Goal: Task Accomplishment & Management: Complete application form

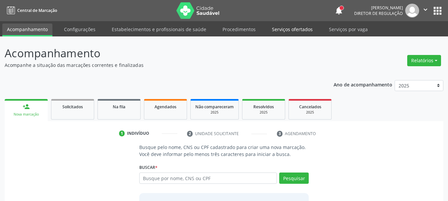
click at [286, 29] on link "Serviços ofertados" at bounding box center [293, 30] width 50 height 12
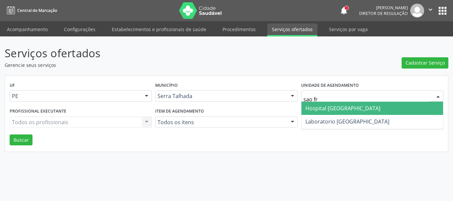
type input "sao fra"
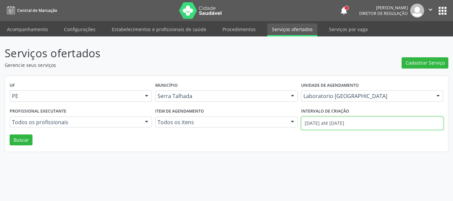
click at [349, 124] on input "[DATE] até [DATE]" at bounding box center [372, 123] width 142 height 13
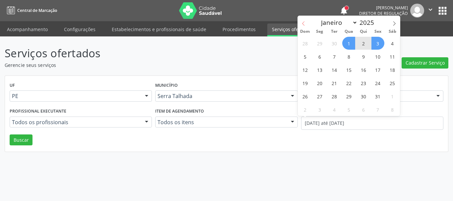
click at [305, 23] on icon at bounding box center [303, 23] width 5 height 5
select select "8"
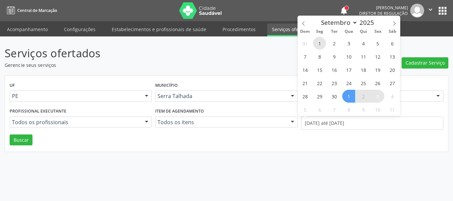
click at [319, 39] on span "1" at bounding box center [319, 43] width 13 height 13
type input "[DATE]"
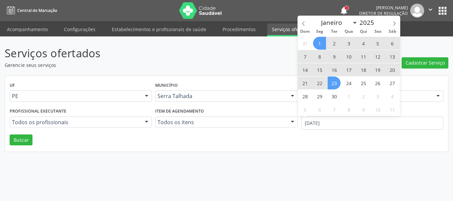
click at [336, 90] on div "31 1 2 3 4 5 6 7 8 9 10 11 12 13 14 15 16 17 18 19 20 21 22 23 24 25 26 27 28 2…" at bounding box center [349, 77] width 102 height 80
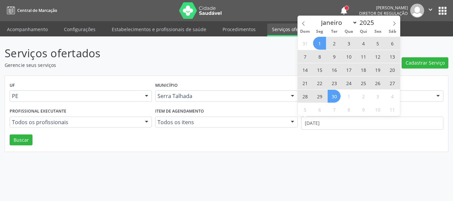
click at [336, 93] on span "30" at bounding box center [334, 96] width 13 height 13
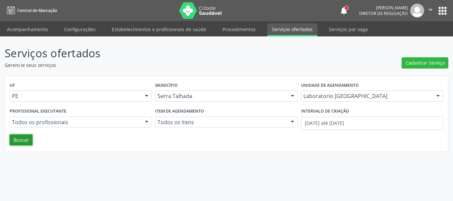
click at [23, 144] on button "Buscar" at bounding box center [21, 140] width 23 height 11
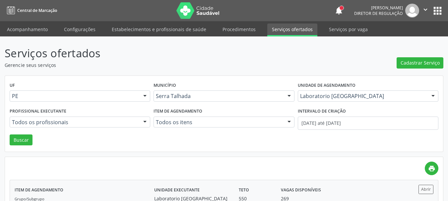
scroll to position [68, 0]
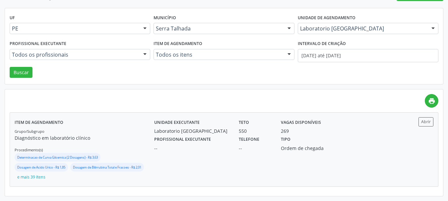
click at [330, 143] on div "Tipo Ordem de chegada" at bounding box center [308, 143] width 63 height 17
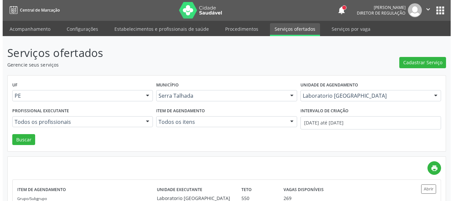
scroll to position [0, 0]
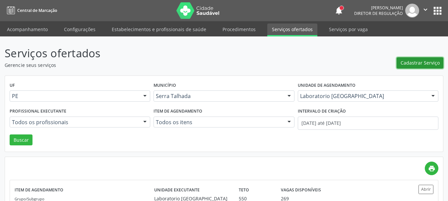
click at [415, 61] on span "Cadastrar Serviço" at bounding box center [420, 62] width 39 height 7
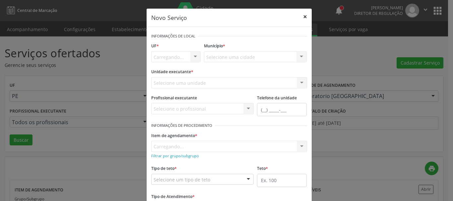
click at [305, 13] on button "×" at bounding box center [305, 17] width 13 height 16
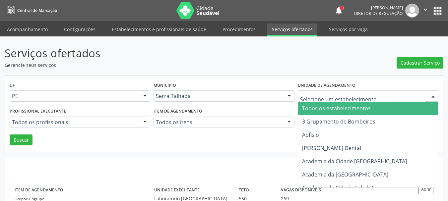
click at [331, 92] on div at bounding box center [368, 96] width 141 height 11
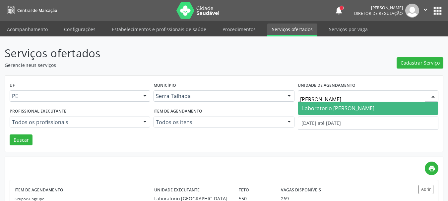
type input "[PERSON_NAME]"
click at [347, 111] on span "Laboratorio [PERSON_NAME]" at bounding box center [338, 108] width 72 height 7
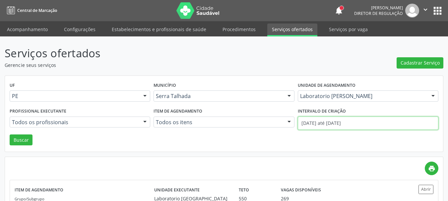
click at [336, 125] on input "[DATE] até [DATE]" at bounding box center [368, 123] width 141 height 13
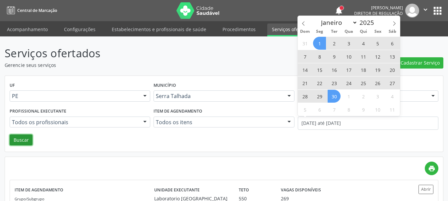
click at [28, 142] on button "Buscar" at bounding box center [21, 140] width 23 height 11
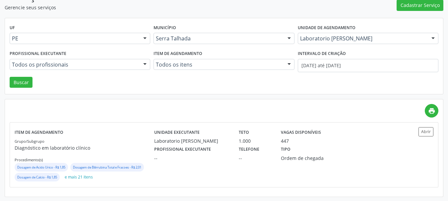
scroll to position [58, 0]
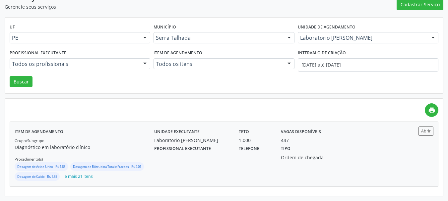
click at [342, 148] on div "Profissional executante -- Telefone -- Tipo Ordem de chegada" at bounding box center [277, 152] width 254 height 17
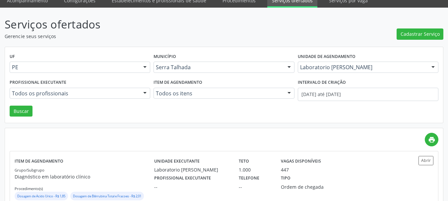
scroll to position [0, 0]
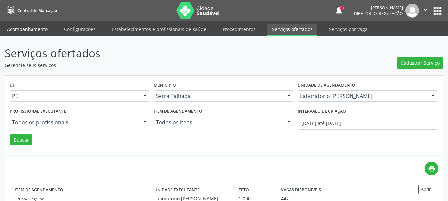
click at [23, 28] on link "Acompanhamento" at bounding box center [27, 30] width 50 height 12
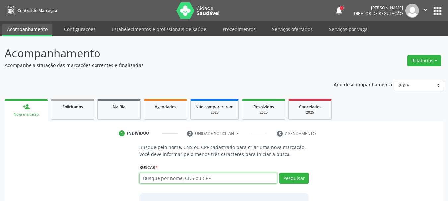
click at [167, 181] on input "text" at bounding box center [208, 178] width 138 height 11
type input "56260202415"
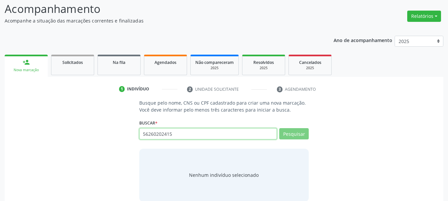
scroll to position [54, 0]
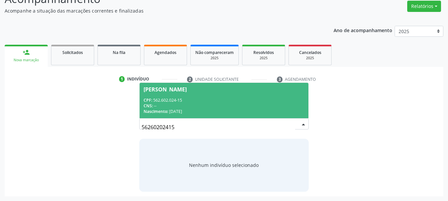
click at [192, 95] on span "[PERSON_NAME] CPF: 562.602.024-15 CNS: -- Nascimento: [DATE]" at bounding box center [224, 101] width 169 height 36
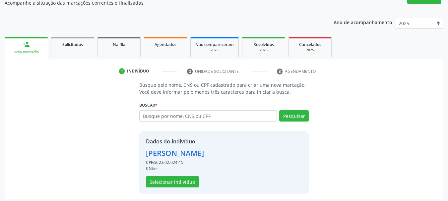
scroll to position [65, 0]
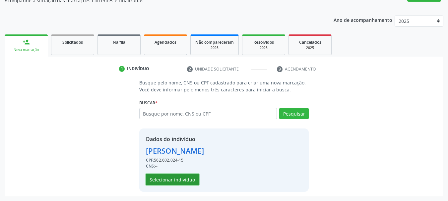
click at [186, 182] on button "Selecionar indivíduo" at bounding box center [172, 179] width 53 height 11
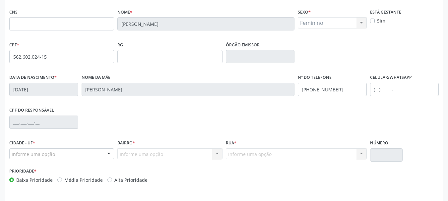
scroll to position [158, 0]
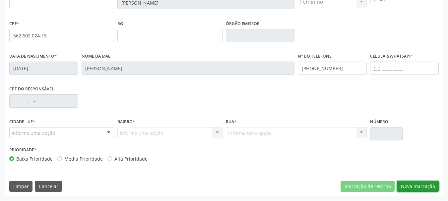
click at [411, 183] on button "Nova marcação" at bounding box center [418, 186] width 42 height 11
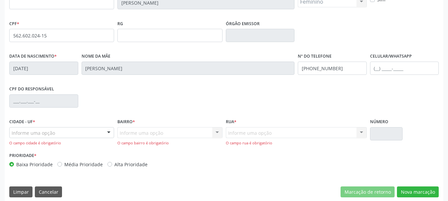
click at [67, 124] on div "Cidade - UF * Informe uma opção Serra Talhada - PE Nenhum resultado encontrado …" at bounding box center [61, 131] width 105 height 29
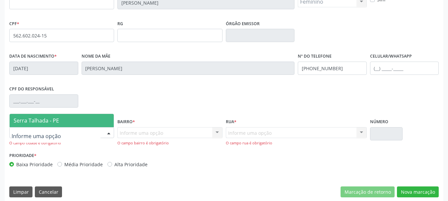
click at [67, 136] on div at bounding box center [61, 132] width 105 height 11
click at [57, 124] on span "Serra Talhada - PE" at bounding box center [36, 120] width 45 height 7
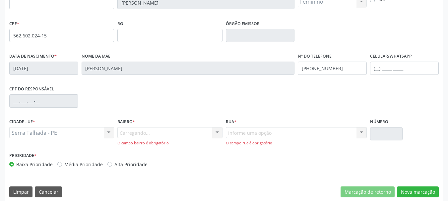
click at [152, 134] on div "Carregando... Nenhum resultado encontrado para: " " Nenhuma opção encontrada. D…" at bounding box center [170, 136] width 105 height 19
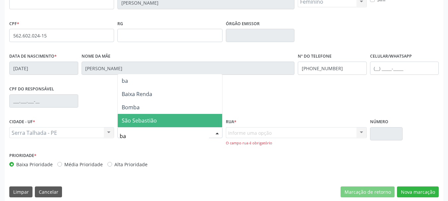
type input "b"
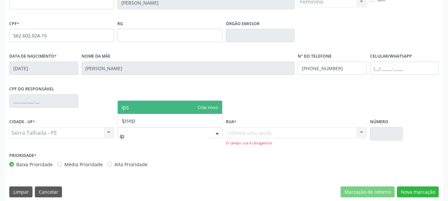
type input "i"
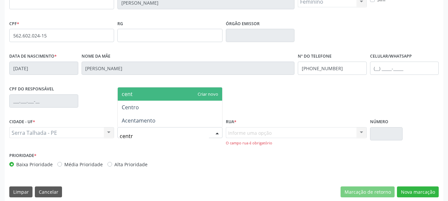
type input "centro"
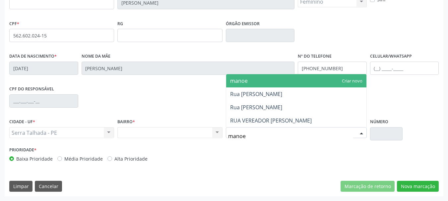
type input "manoel"
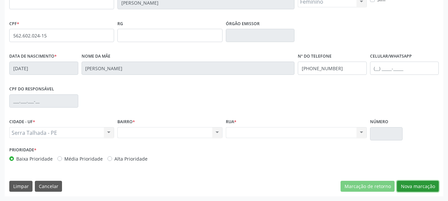
click at [412, 190] on button "Nova marcação" at bounding box center [418, 186] width 42 height 11
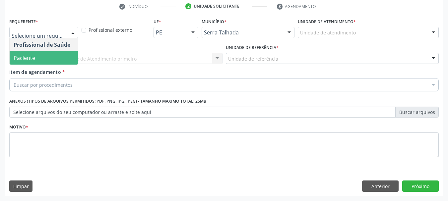
click at [41, 58] on span "Paciente" at bounding box center [44, 57] width 68 height 13
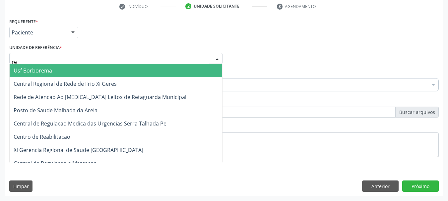
type input "rea"
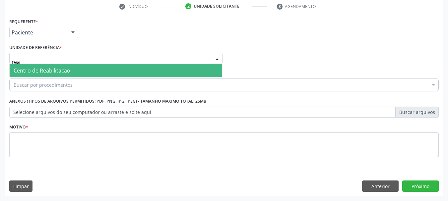
click at [41, 70] on span "Centro de Reabilitacao" at bounding box center [42, 70] width 57 height 7
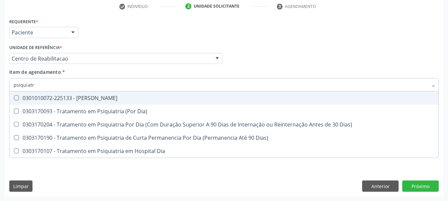
type input "psiquiatra"
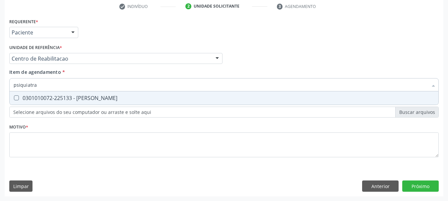
click at [60, 96] on div "0301010072-225133 - [PERSON_NAME]" at bounding box center [224, 98] width 421 height 5
checkbox Psiquiatra "true"
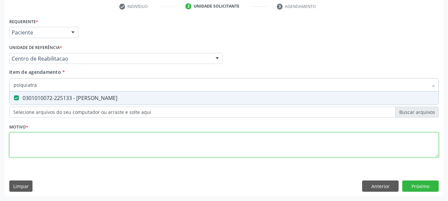
click at [37, 139] on div "Requerente * Paciente Profissional de Saúde Paciente Nenhum resultado encontrad…" at bounding box center [224, 92] width 430 height 150
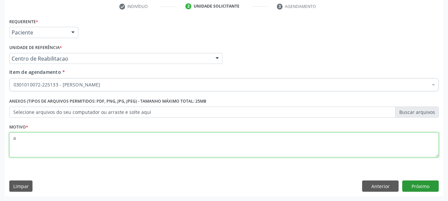
type textarea "a"
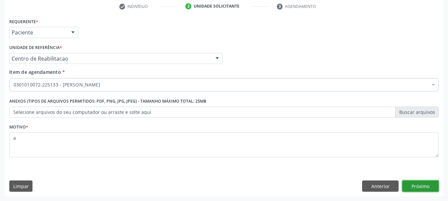
click at [426, 184] on button "Próximo" at bounding box center [421, 186] width 37 height 11
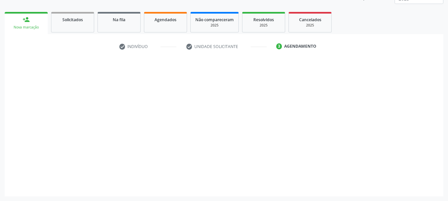
scroll to position [87, 0]
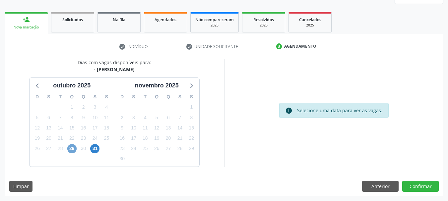
click at [70, 149] on span "29" at bounding box center [71, 148] width 9 height 9
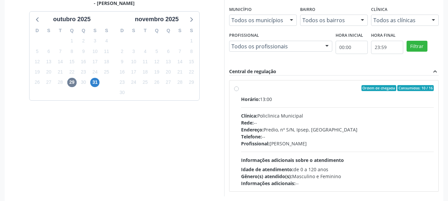
click at [278, 93] on label "Ordem de chegada Consumidos: 10 / 16 Horário: 13:00 Clínica: Policlinica Munici…" at bounding box center [337, 136] width 193 height 102
click at [239, 91] on input "Ordem de chegada Consumidos: 10 / 16 Horário: 13:00 Clínica: Policlinica Munici…" at bounding box center [236, 88] width 5 height 6
radio input "true"
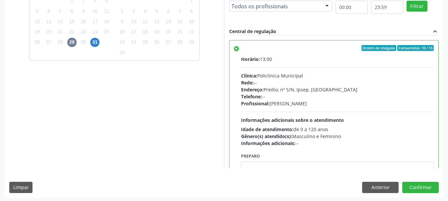
scroll to position [195, 0]
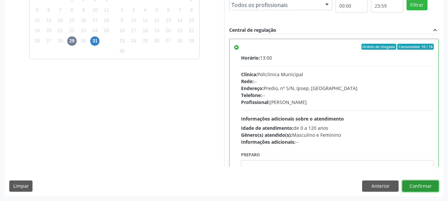
drag, startPoint x: 422, startPoint y: 192, endPoint x: 425, endPoint y: 200, distance: 8.8
click at [422, 193] on div "Dias com vagas disponíveis para: - Médico Psiquiatra [DATE] D S T Q Q S S 28 29…" at bounding box center [224, 73] width 439 height 245
click at [414, 184] on button "Confirmar" at bounding box center [421, 186] width 37 height 11
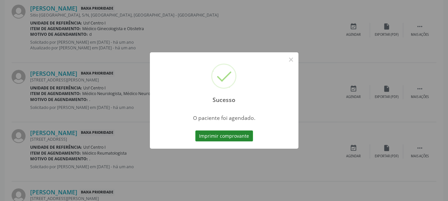
scroll to position [18, 0]
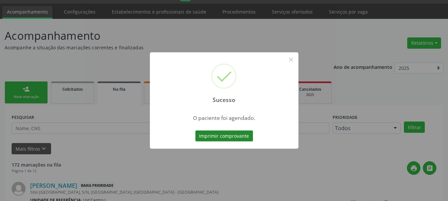
click at [233, 135] on button "Imprimir comprovante" at bounding box center [225, 136] width 58 height 11
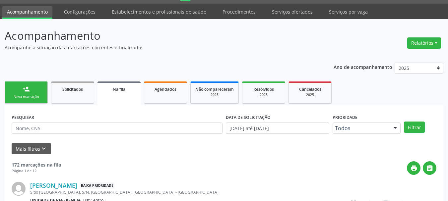
click at [28, 98] on div "Nova marcação" at bounding box center [26, 97] width 33 height 5
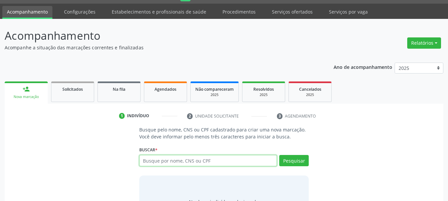
click at [169, 159] on input "text" at bounding box center [208, 160] width 138 height 11
type input "56260202415"
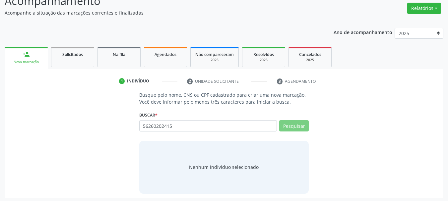
scroll to position [54, 0]
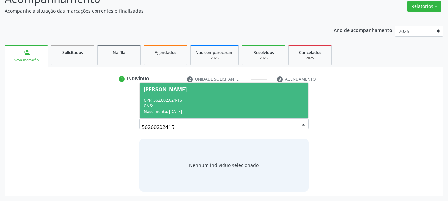
click at [229, 104] on div "CNS: --" at bounding box center [224, 106] width 161 height 6
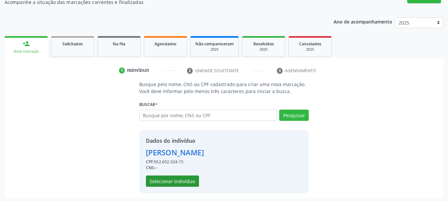
scroll to position [65, 0]
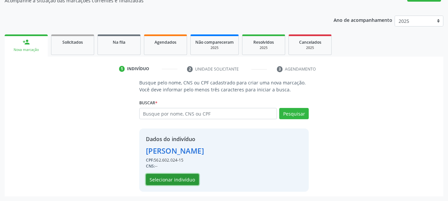
click at [177, 182] on button "Selecionar indivíduo" at bounding box center [172, 179] width 53 height 11
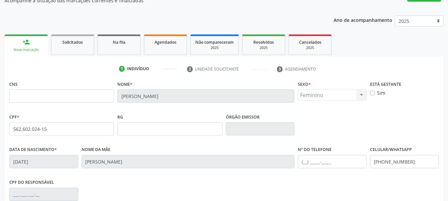
scroll to position [158, 0]
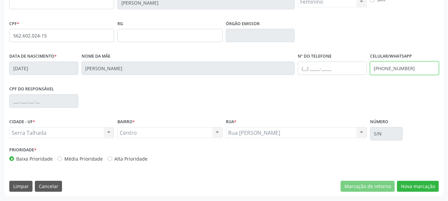
click at [392, 67] on input "[PHONE_NUMBER]" at bounding box center [404, 68] width 69 height 13
drag, startPoint x: 392, startPoint y: 67, endPoint x: 351, endPoint y: 72, distance: 41.8
click at [382, 64] on input "[PHONE_NUMBER]" at bounding box center [404, 68] width 69 height 13
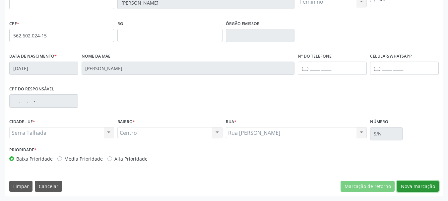
click at [410, 185] on button "Nova marcação" at bounding box center [418, 186] width 42 height 11
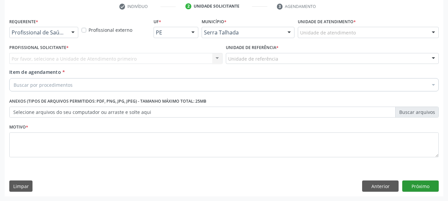
scroll to position [127, 0]
click at [393, 195] on div "Requerente * Profissional de Saúde Profissional de Saúde Paciente Nenhum result…" at bounding box center [224, 107] width 439 height 180
click at [389, 193] on div "Requerente * Profissional de Saúde Profissional de Saúde Paciente Nenhum result…" at bounding box center [224, 107] width 439 height 180
click at [387, 190] on button "Anterior" at bounding box center [380, 186] width 37 height 11
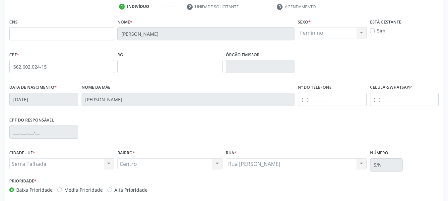
scroll to position [158, 0]
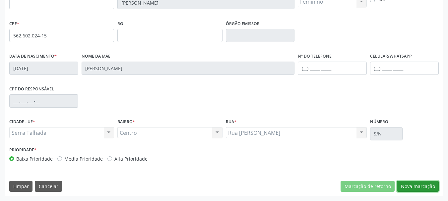
click at [421, 188] on button "Nova marcação" at bounding box center [418, 186] width 42 height 11
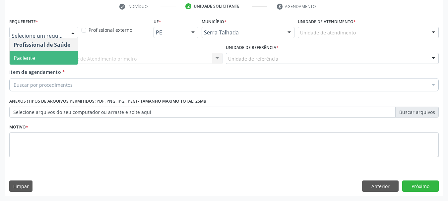
click at [37, 57] on span "Paciente" at bounding box center [44, 57] width 68 height 13
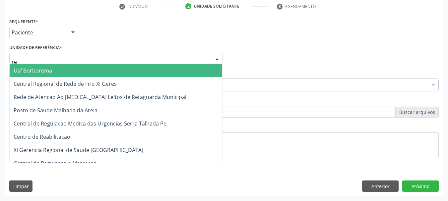
type input "rea"
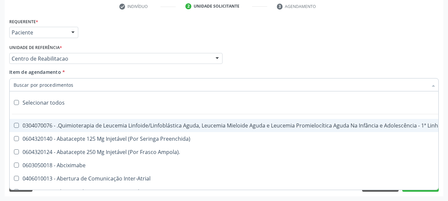
type input "c"
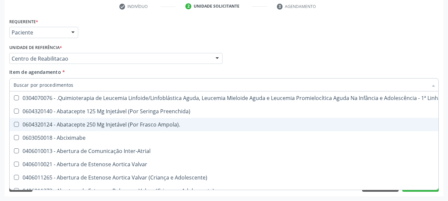
type input "]"
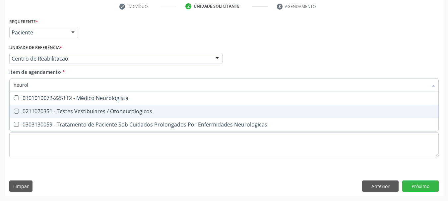
type input "neurolo"
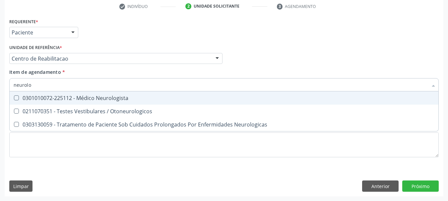
click at [70, 93] on span "0301010072-225112 - Médico Neurologista" at bounding box center [224, 98] width 429 height 13
checkbox Neurologista "true"
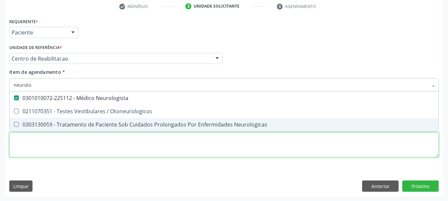
click at [40, 142] on div "Requerente * Paciente Profissional de Saúde Paciente Nenhum resultado encontrad…" at bounding box center [224, 92] width 430 height 150
checkbox Otoneurologicos "true"
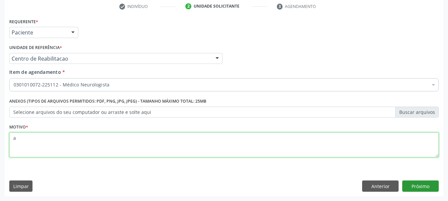
type textarea "a"
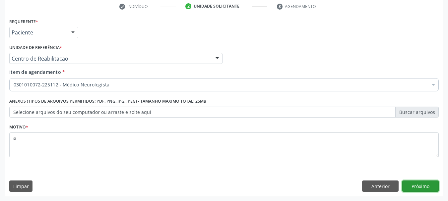
click at [415, 187] on button "Próximo" at bounding box center [421, 186] width 37 height 11
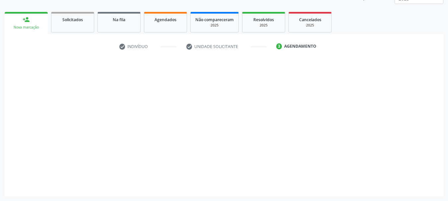
scroll to position [87, 0]
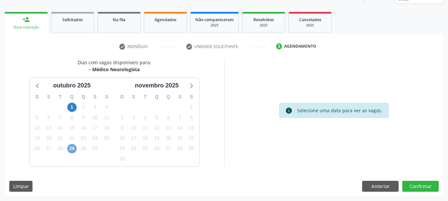
click at [74, 150] on span "29" at bounding box center [71, 148] width 9 height 9
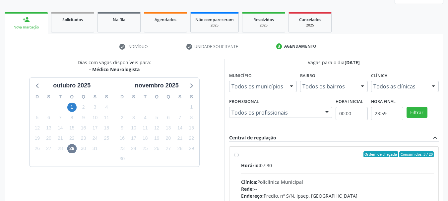
click at [294, 164] on div "Horário: 07:30" at bounding box center [337, 165] width 193 height 7
click at [239, 158] on input "Ordem de chegada Consumidos: 3 / 20 Horário: 07:30 Clínica: Policlinica Municip…" at bounding box center [236, 155] width 5 height 6
radio input "true"
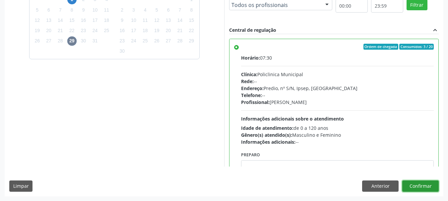
click at [415, 184] on button "Confirmar" at bounding box center [421, 186] width 37 height 11
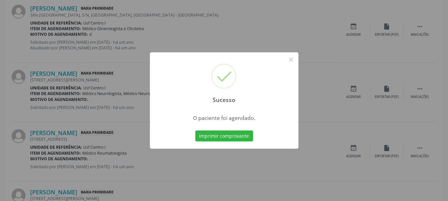
scroll to position [18, 0]
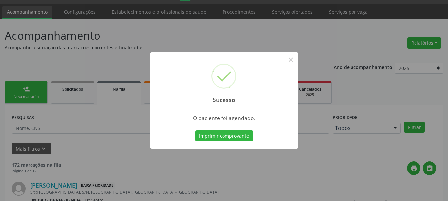
click at [196, 131] on button "Imprimir comprovante" at bounding box center [225, 136] width 58 height 11
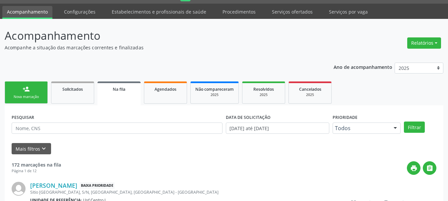
click at [29, 93] on link "person_add Nova marcação" at bounding box center [26, 93] width 43 height 22
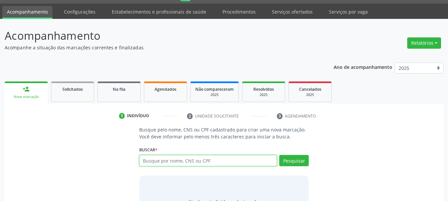
click at [155, 160] on input "text" at bounding box center [208, 160] width 138 height 11
type input "[PERSON_NAME]"
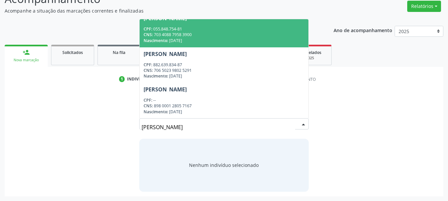
scroll to position [0, 0]
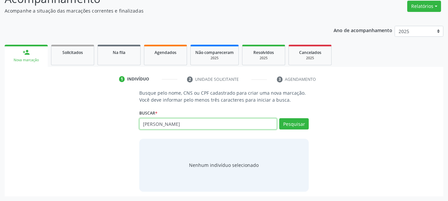
click at [163, 119] on input "[PERSON_NAME]" at bounding box center [208, 124] width 138 height 11
click at [168, 123] on input "[PERSON_NAME]" at bounding box center [208, 124] width 138 height 11
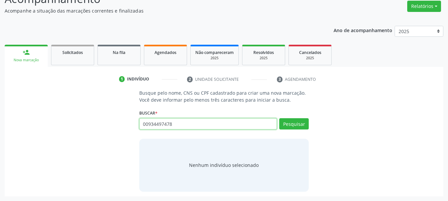
type input "00934497478"
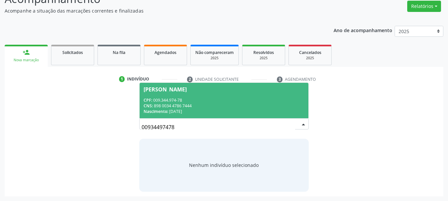
click at [223, 103] on div "CNS: 898 0034 4786 7444" at bounding box center [224, 106] width 161 height 6
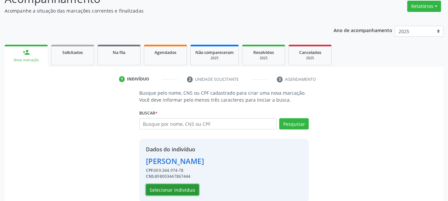
click at [172, 193] on button "Selecionar indivíduo" at bounding box center [172, 190] width 53 height 11
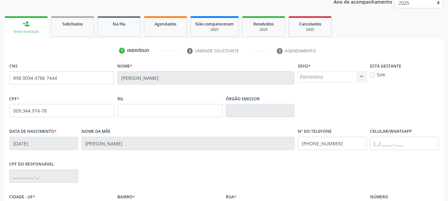
scroll to position [154, 0]
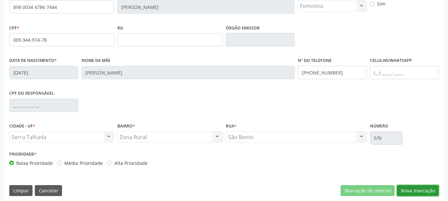
click at [425, 193] on button "Nova marcação" at bounding box center [418, 191] width 42 height 11
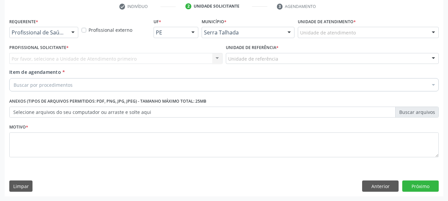
scroll to position [127, 0]
click at [58, 37] on div "Profissional de Saúde" at bounding box center [43, 32] width 69 height 11
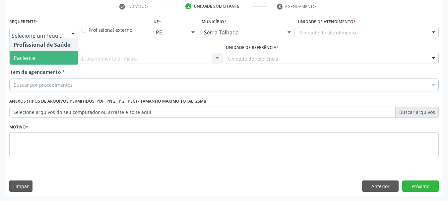
click at [56, 58] on span "Paciente" at bounding box center [44, 57] width 68 height 13
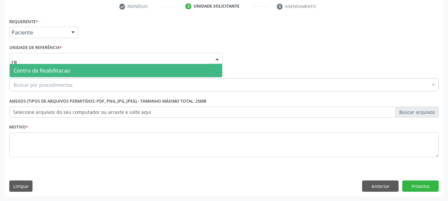
type input "rea"
click at [59, 70] on span "Centro de Reabilitacao" at bounding box center [42, 70] width 57 height 7
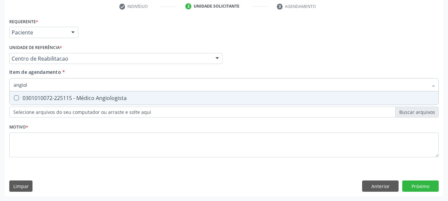
type input "angiolo"
click at [195, 95] on span "0301010072-225115 - Médico Angiologista" at bounding box center [224, 98] width 429 height 13
checkbox Angiologista "true"
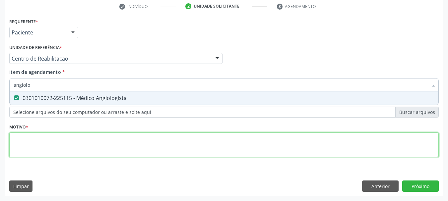
click at [67, 157] on div "Requerente * Paciente Profissional de Saúde Paciente Nenhum resultado encontrad…" at bounding box center [224, 92] width 430 height 150
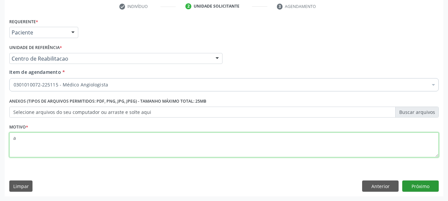
type textarea "a"
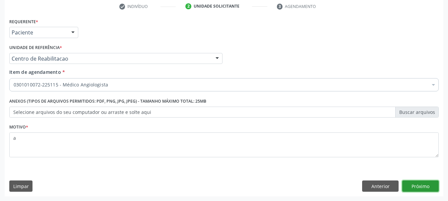
click at [420, 189] on button "Próximo" at bounding box center [421, 186] width 37 height 11
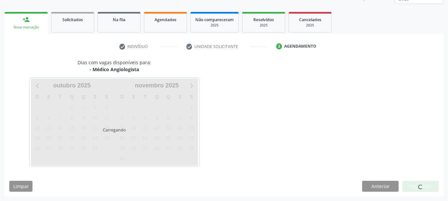
scroll to position [87, 0]
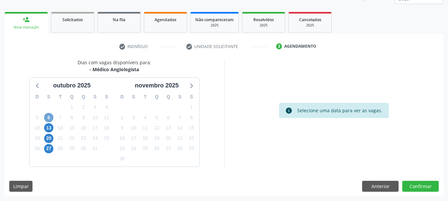
click at [48, 118] on span "6" at bounding box center [48, 117] width 9 height 9
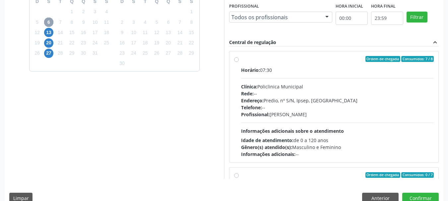
scroll to position [187, 0]
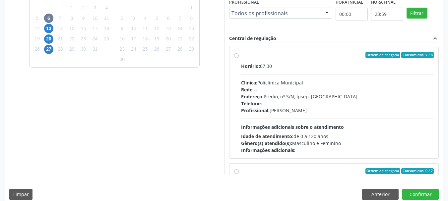
click at [287, 63] on div "Horário: 07:30" at bounding box center [337, 66] width 193 height 7
click at [239, 58] on input "Ordem de chegada Consumidos: 7 / 8 Horário: 07:30 Clínica: Policlinica Municipa…" at bounding box center [236, 55] width 5 height 6
radio input "true"
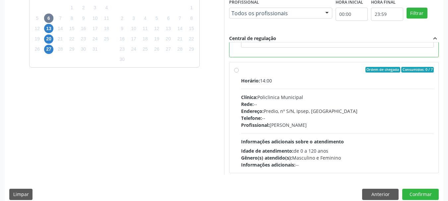
scroll to position [149, 0]
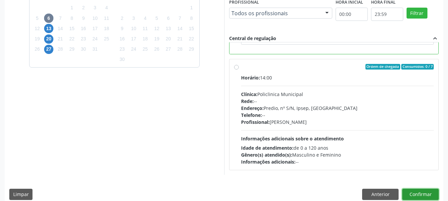
click at [412, 196] on button "Confirmar" at bounding box center [421, 194] width 37 height 11
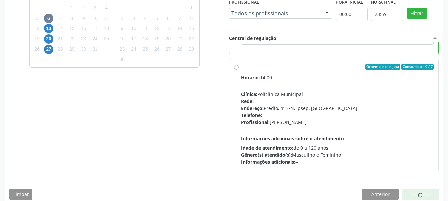
scroll to position [18, 0]
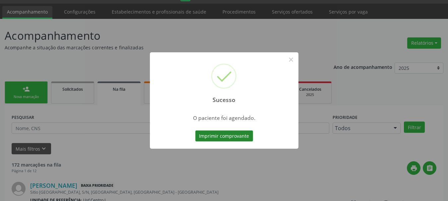
click at [228, 138] on button "Imprimir comprovante" at bounding box center [225, 136] width 58 height 11
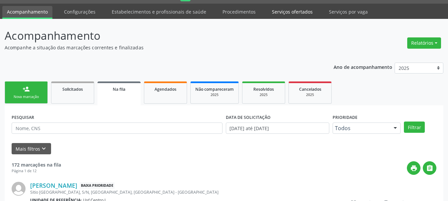
click at [290, 13] on link "Serviços ofertados" at bounding box center [293, 12] width 50 height 12
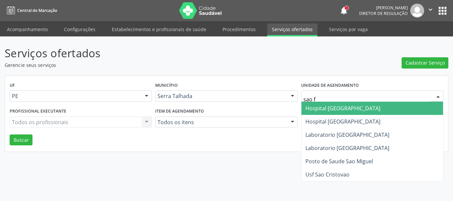
type input "sao fr"
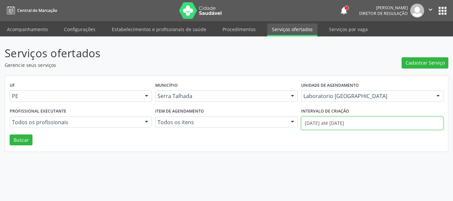
click at [360, 123] on input "[DATE] até [DATE]" at bounding box center [372, 123] width 142 height 13
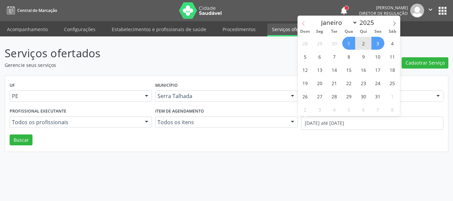
click at [305, 20] on span at bounding box center [303, 21] width 11 height 11
select select "8"
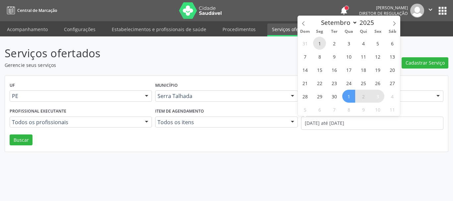
click at [323, 42] on span "1" at bounding box center [319, 43] width 13 height 13
type input "[DATE]"
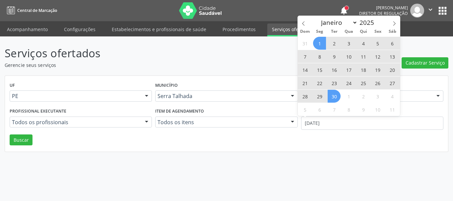
click at [338, 97] on span "30" at bounding box center [334, 96] width 13 height 13
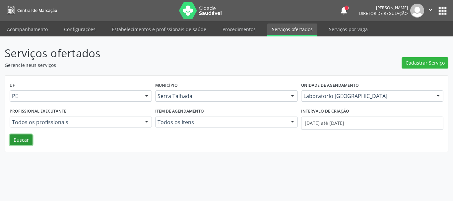
click at [26, 140] on button "Buscar" at bounding box center [21, 140] width 23 height 11
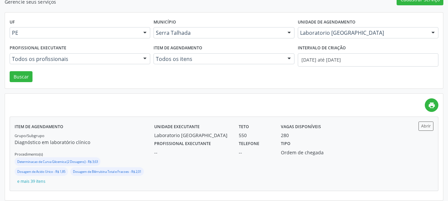
scroll to position [68, 0]
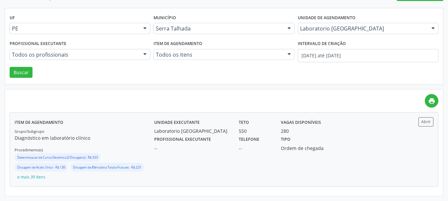
click at [243, 148] on div "--" at bounding box center [255, 148] width 33 height 7
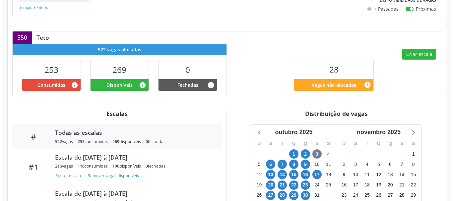
scroll to position [161, 0]
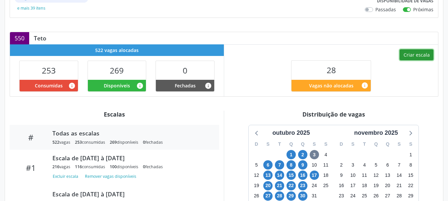
click at [419, 57] on button "Criar escala" at bounding box center [417, 54] width 34 height 11
select select "9"
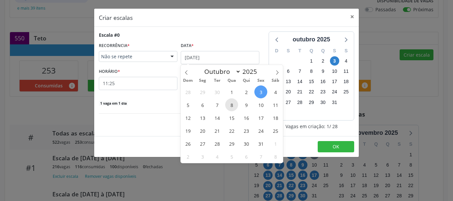
click at [232, 105] on span "8" at bounding box center [231, 105] width 13 height 13
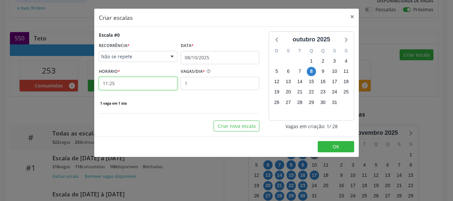
click at [137, 88] on input "11:25" at bounding box center [138, 83] width 79 height 13
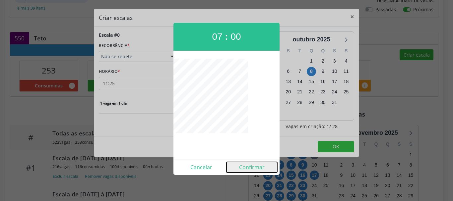
drag, startPoint x: 250, startPoint y: 165, endPoint x: 241, endPoint y: 157, distance: 12.2
click at [250, 166] on button "Confirmar" at bounding box center [252, 167] width 51 height 11
type input "07:00"
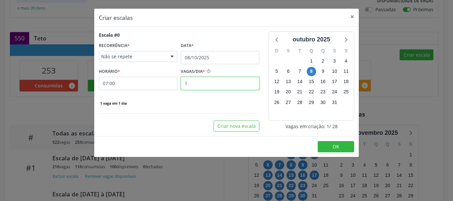
click at [204, 87] on input "1" at bounding box center [220, 83] width 79 height 13
type input "3"
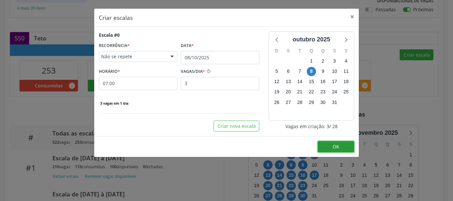
click at [342, 149] on button "OK" at bounding box center [336, 146] width 37 height 11
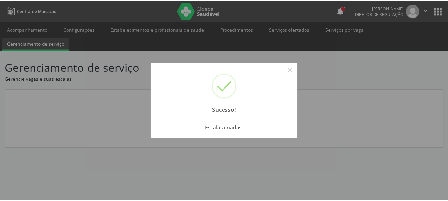
scroll to position [0, 0]
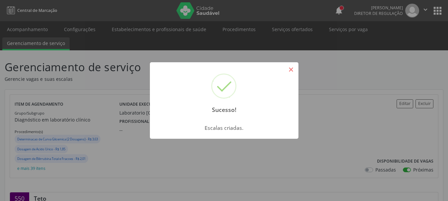
click at [294, 66] on button "×" at bounding box center [291, 69] width 11 height 11
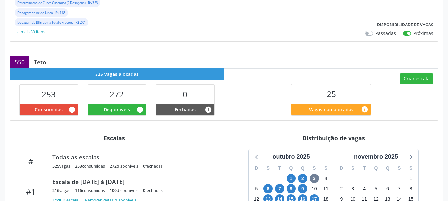
scroll to position [166, 0]
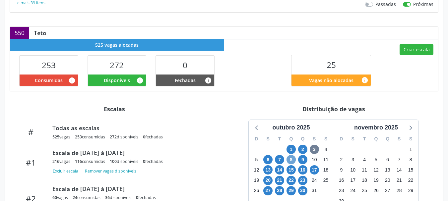
click at [291, 160] on span "8" at bounding box center [291, 159] width 9 height 9
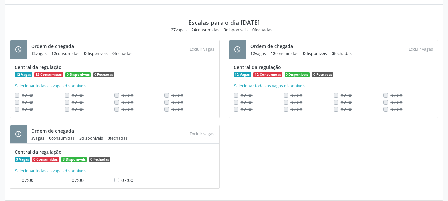
scroll to position [395, 0]
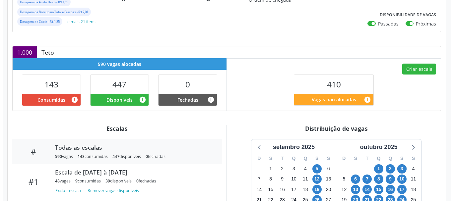
scroll to position [166, 0]
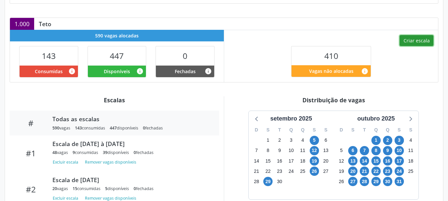
click at [412, 38] on button "Criar escala" at bounding box center [417, 40] width 34 height 11
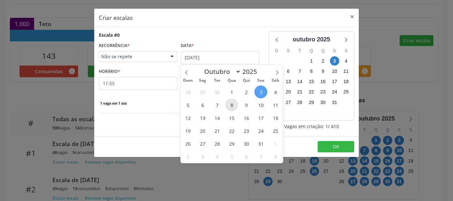
click at [233, 105] on span "8" at bounding box center [231, 105] width 13 height 13
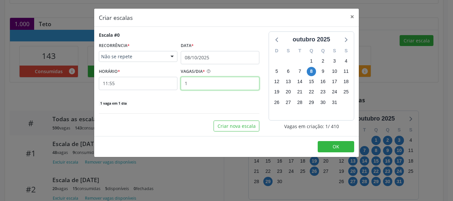
click at [188, 88] on input "1" at bounding box center [220, 83] width 79 height 13
type input "12"
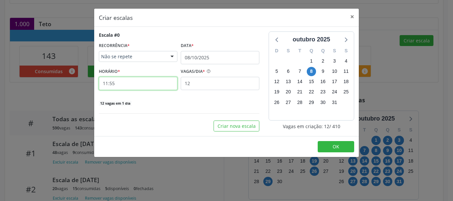
click at [133, 84] on input "11:55" at bounding box center [138, 83] width 79 height 13
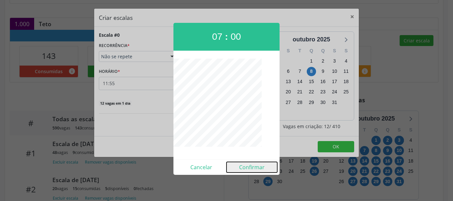
click at [254, 166] on button "Confirmar" at bounding box center [252, 167] width 51 height 11
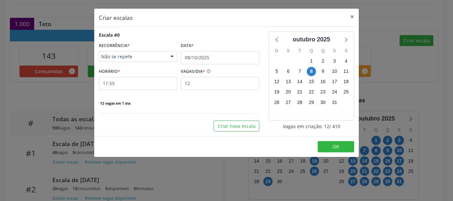
type input "07:00"
click at [334, 152] on button "OK" at bounding box center [336, 146] width 37 height 11
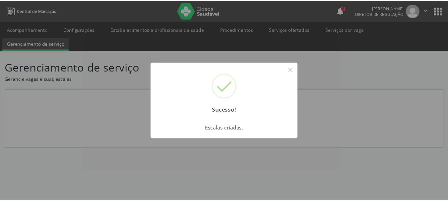
scroll to position [0, 0]
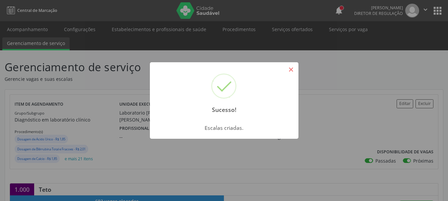
click at [289, 67] on button "×" at bounding box center [291, 69] width 11 height 11
